Goal: Task Accomplishment & Management: Complete application form

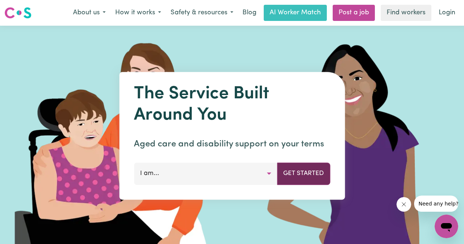
click at [298, 175] on button "Get Started" at bounding box center [303, 174] width 53 height 22
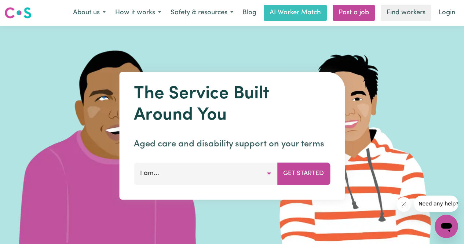
click at [266, 174] on button "I am..." at bounding box center [206, 174] width 144 height 22
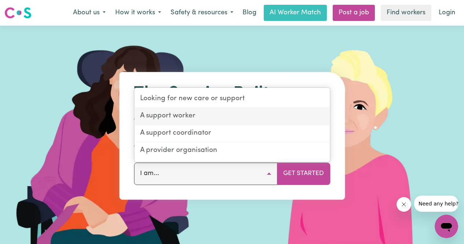
click at [170, 118] on link "A support worker" at bounding box center [232, 116] width 196 height 17
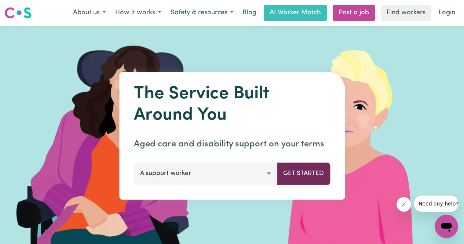
click at [305, 177] on button "Get Started" at bounding box center [303, 174] width 53 height 22
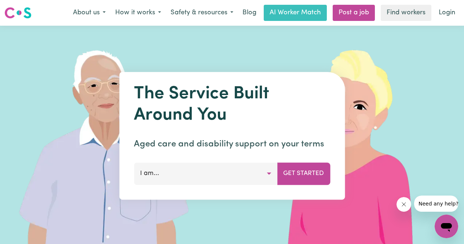
click at [199, 170] on button "I am..." at bounding box center [206, 174] width 144 height 22
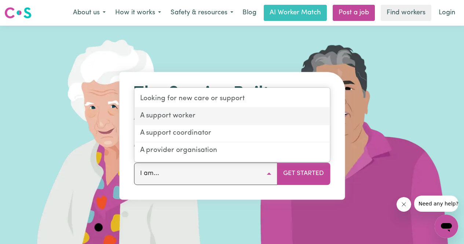
click at [182, 117] on link "A support worker" at bounding box center [232, 116] width 196 height 17
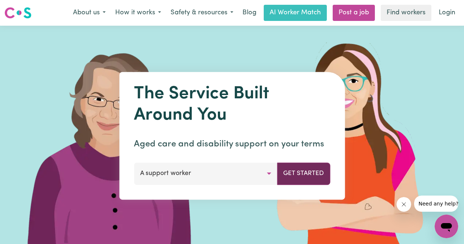
click at [301, 175] on button "Get Started" at bounding box center [303, 174] width 53 height 22
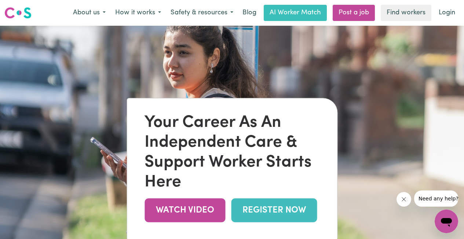
click at [267, 217] on link "REGISTER NOW" at bounding box center [274, 210] width 86 height 24
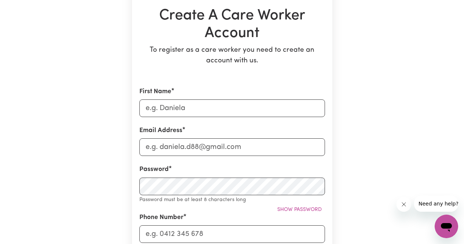
scroll to position [76, 0]
click at [189, 106] on input "First Name" at bounding box center [233, 108] width 186 height 18
type input "Nathan"
type input "0421873222"
type input "21 Foxlow Street"
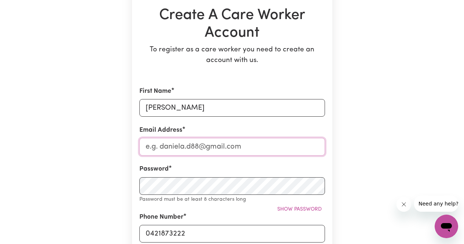
click at [194, 146] on input "Email Address" at bounding box center [233, 147] width 186 height 18
type input "n.kiplagat21@gmail.com"
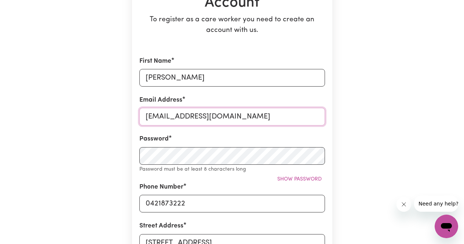
scroll to position [109, 0]
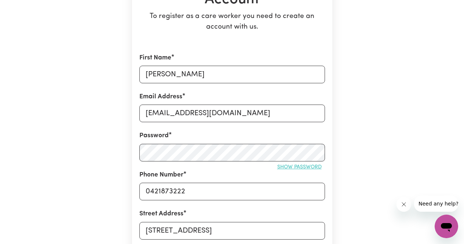
click at [290, 166] on span "Show password" at bounding box center [300, 167] width 44 height 6
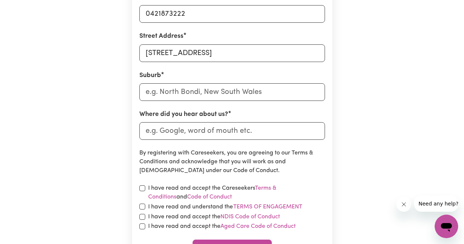
scroll to position [287, 0]
click at [203, 95] on input "text" at bounding box center [233, 92] width 186 height 18
type input "F"
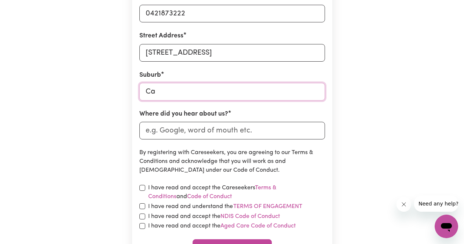
type input "Can"
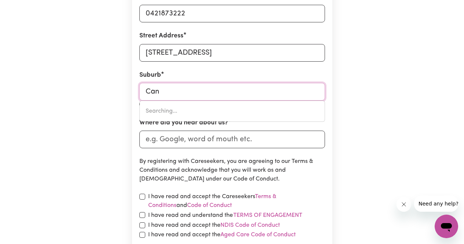
type input "CanADA BAY, New South Wales, 2046"
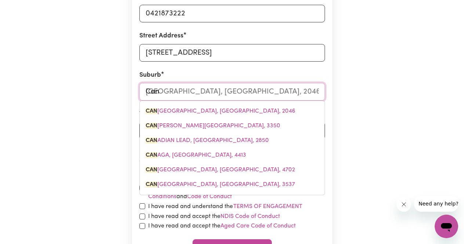
type input "Canl"
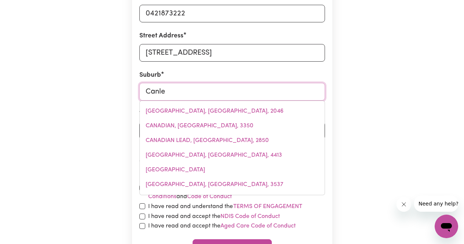
type input "Canley"
type input "Canley HEIGHTS, New South Wales, 2166"
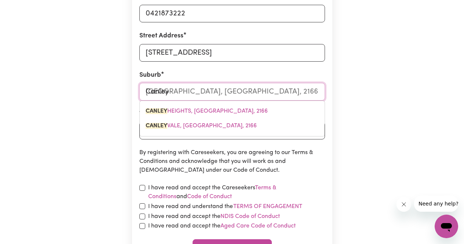
type input "Canley"
click at [288, 94] on input "Canley" at bounding box center [233, 92] width 186 height 18
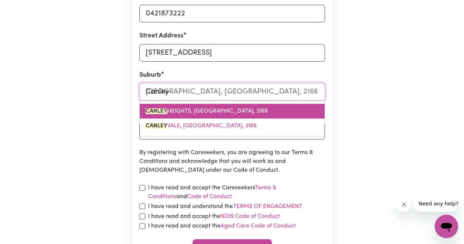
click at [229, 108] on span "CANLEY HEIGHTS, New South Wales, 2166" at bounding box center [207, 111] width 122 height 6
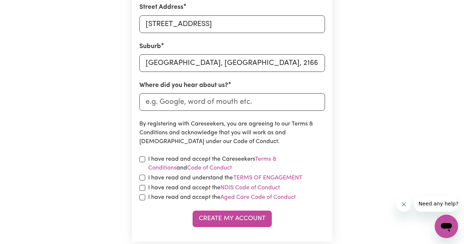
scroll to position [316, 0]
click at [210, 103] on input "Where did you hear about us?" at bounding box center [233, 102] width 186 height 18
click at [187, 96] on input "Where did you hear about us?" at bounding box center [233, 102] width 186 height 18
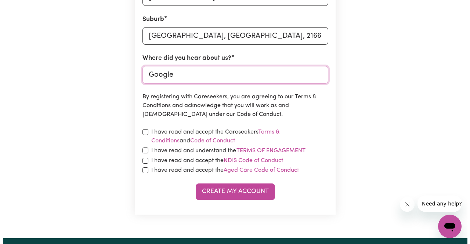
scroll to position [343, 0]
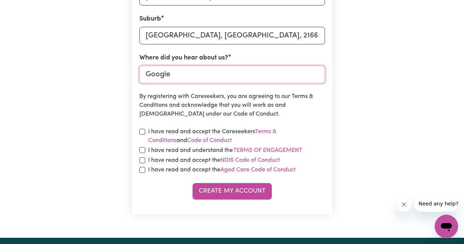
type input "Google"
click at [141, 133] on input "checkbox" at bounding box center [143, 132] width 6 height 6
checkbox input "true"
click at [143, 151] on input "checkbox" at bounding box center [143, 150] width 6 height 6
checkbox input "true"
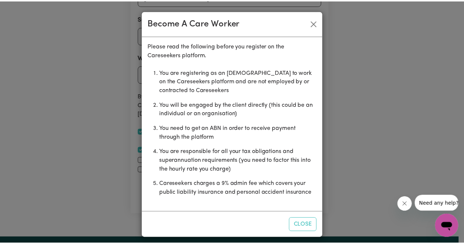
scroll to position [5, 0]
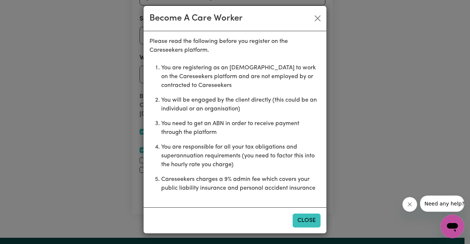
click at [296, 218] on button "Close" at bounding box center [307, 221] width 28 height 14
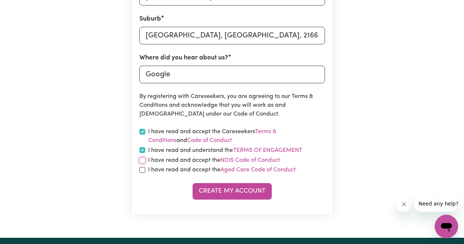
click at [143, 161] on input "checkbox" at bounding box center [143, 161] width 6 height 6
checkbox input "true"
click at [142, 171] on input "checkbox" at bounding box center [143, 170] width 6 height 6
checkbox input "true"
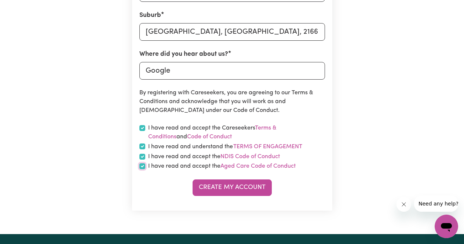
scroll to position [374, 0]
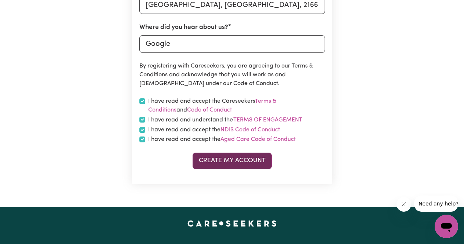
click at [228, 164] on button "Create My Account" at bounding box center [232, 161] width 79 height 16
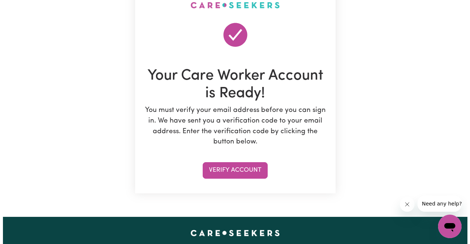
scroll to position [63, 0]
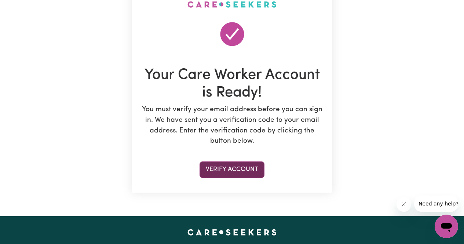
click at [228, 168] on button "Verify Account" at bounding box center [232, 170] width 65 height 16
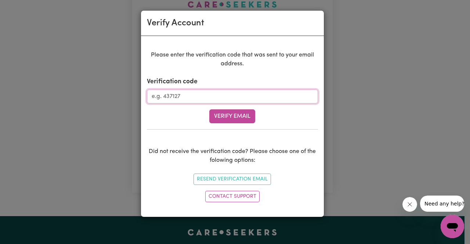
click at [207, 99] on input "Verification code" at bounding box center [232, 97] width 171 height 14
paste input "880012"
type input "880012"
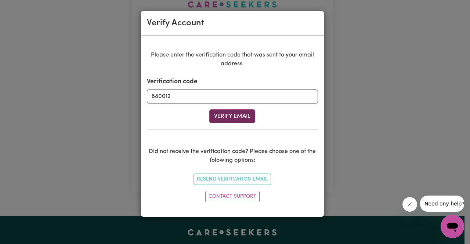
click at [231, 115] on button "Verify Email" at bounding box center [232, 116] width 46 height 14
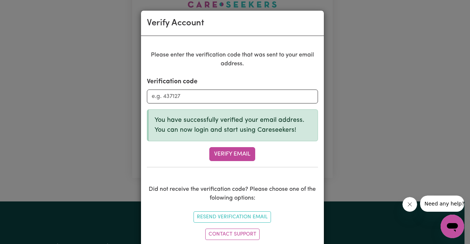
scroll to position [13, 0]
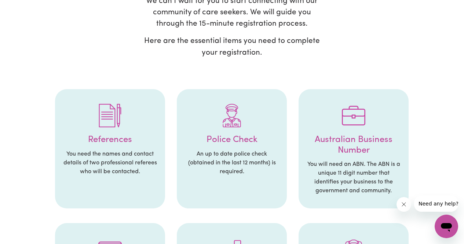
scroll to position [101, 0]
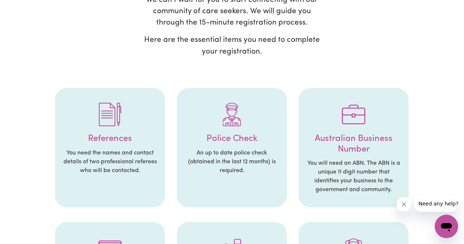
click at [118, 119] on div at bounding box center [109, 114] width 95 height 38
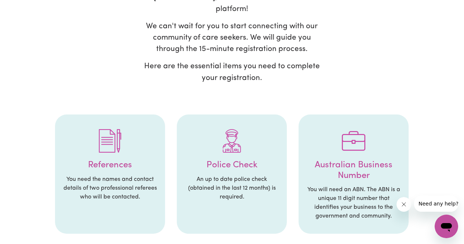
scroll to position [76, 0]
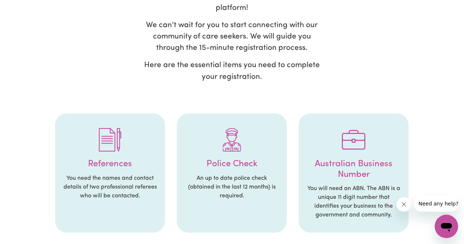
click at [203, 174] on p "An up to date police check (obtained in the last 12 months) is required." at bounding box center [231, 187] width 95 height 26
click at [206, 174] on p "An up to date police check (obtained in the last 12 months) is required." at bounding box center [231, 187] width 95 height 26
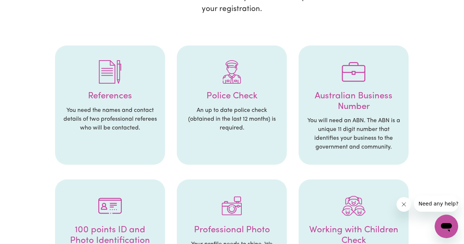
scroll to position [0, 0]
